Goal: Check status: Check status

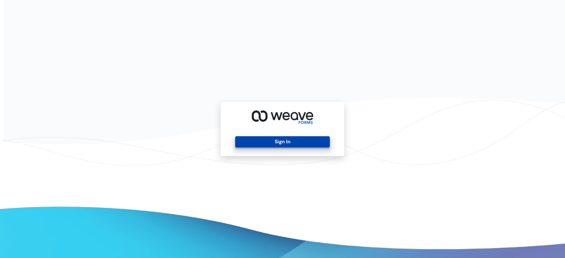
click at [270, 142] on button "Sign In" at bounding box center [282, 141] width 94 height 11
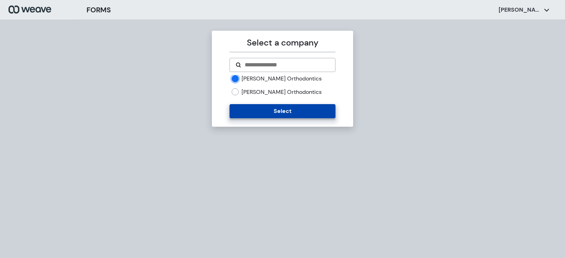
click at [256, 116] on button "Select" at bounding box center [282, 111] width 106 height 14
